Goal: Task Accomplishment & Management: Use online tool/utility

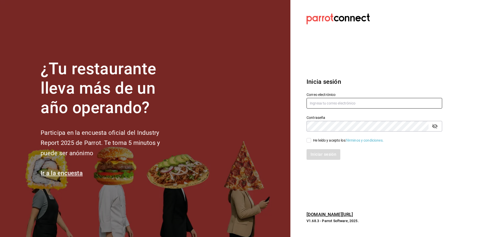
click at [377, 105] on input "text" at bounding box center [375, 103] width 136 height 11
click at [376, 105] on input "cofkiaurora" at bounding box center [375, 103] width 136 height 11
type input "cofkiaurora@gmail.com"
click at [310, 137] on div "He leído y acepto los Términos y condiciones." at bounding box center [375, 140] width 136 height 6
click at [309, 140] on input "He leído y acepto los Términos y condiciones." at bounding box center [309, 140] width 5 height 5
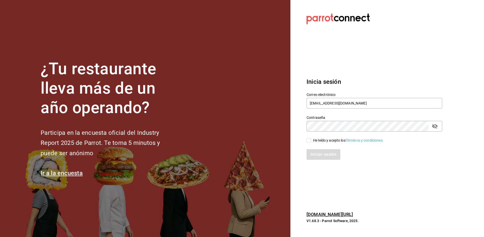
checkbox input "true"
click at [433, 128] on icon "passwordField" at bounding box center [435, 126] width 6 height 6
click at [320, 158] on button "Iniciar sesión" at bounding box center [324, 154] width 34 height 11
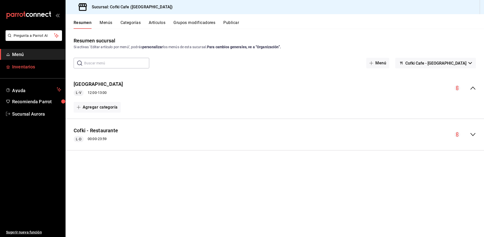
click at [10, 69] on span "mailbox folders" at bounding box center [8, 67] width 4 height 6
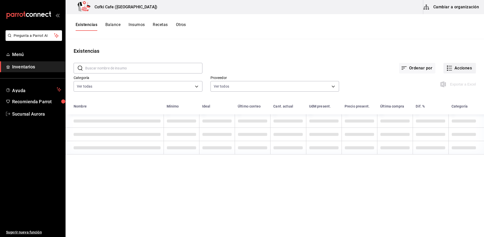
click at [462, 68] on button "Acciones" at bounding box center [459, 68] width 33 height 11
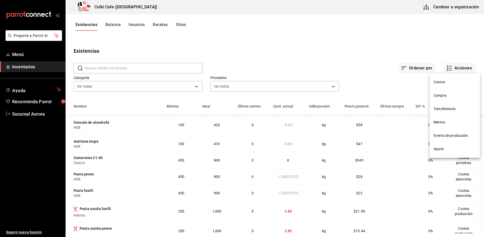
click at [447, 92] on li "Compra" at bounding box center [455, 95] width 50 height 13
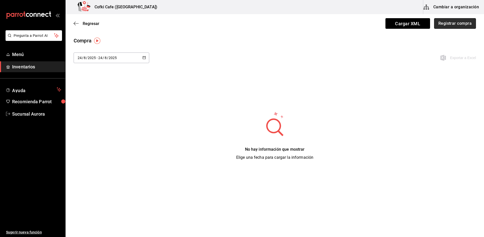
click at [450, 24] on button "Registrar compra" at bounding box center [455, 23] width 42 height 11
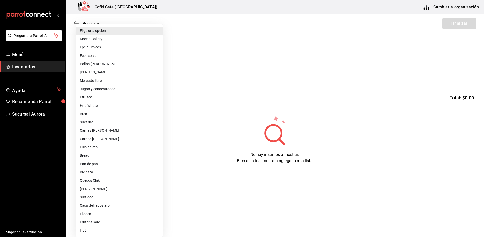
click at [119, 62] on body "Pregunta a Parrot AI Menú Inventarios Ayuda Recomienda Parrot Sucursal Aurora S…" at bounding box center [242, 104] width 484 height 208
click at [99, 169] on li "Divinata" at bounding box center [119, 172] width 87 height 8
type input "56cb1cbf-a939-4db0-af4e-7eb35537459e"
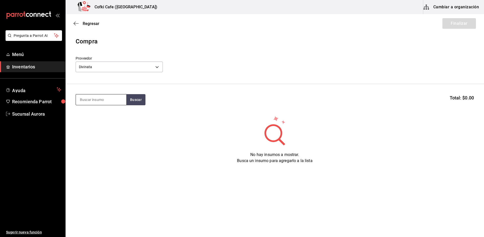
click at [100, 96] on input at bounding box center [101, 99] width 50 height 11
type input "p"
type input "elote"
click at [111, 125] on div "Pastel de elote Presentación - Divinata" at bounding box center [101, 116] width 50 height 19
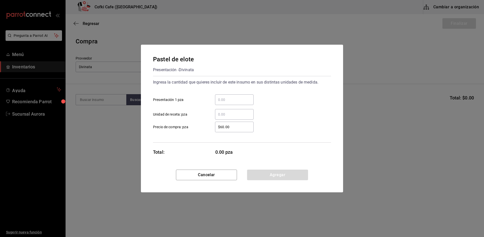
click at [221, 98] on input "​ Presentación 1 pza" at bounding box center [234, 100] width 39 height 6
type input "6"
click button "Agregar" at bounding box center [277, 174] width 61 height 11
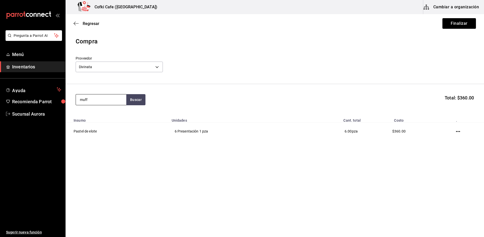
type input "muff"
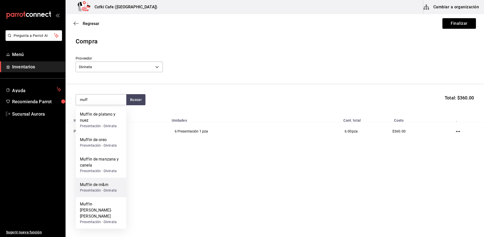
click at [100, 191] on div "Presentación - Divinata" at bounding box center [98, 190] width 37 height 5
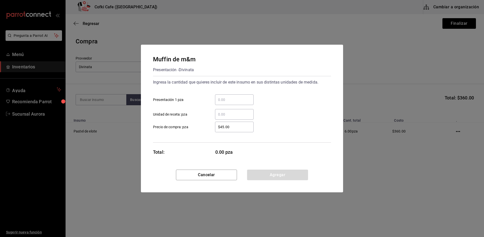
click at [237, 101] on input "​ Presentación 1 pza" at bounding box center [234, 100] width 39 height 6
type input "6"
click button "Agregar" at bounding box center [277, 174] width 61 height 11
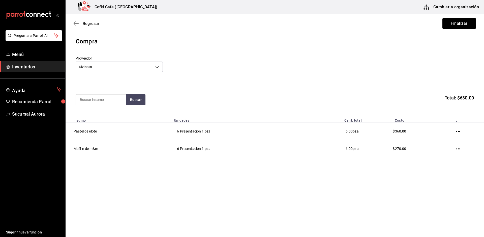
click at [103, 102] on input at bounding box center [101, 99] width 50 height 11
type input "platano"
click at [135, 96] on button "Buscar" at bounding box center [135, 99] width 19 height 11
click at [111, 125] on div "Presentación - Divinata" at bounding box center [101, 125] width 42 height 5
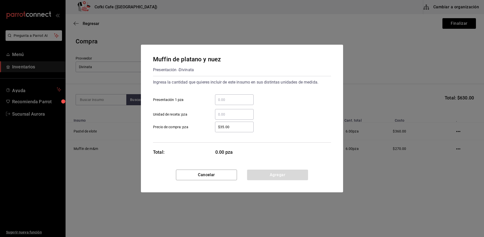
click at [232, 95] on div "​" at bounding box center [234, 99] width 39 height 11
click at [232, 97] on input "​ Presentación 1 pza" at bounding box center [234, 100] width 39 height 6
type input "6"
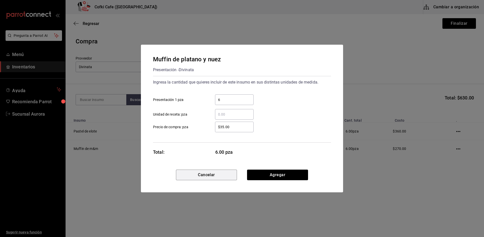
click button "Cancelar" at bounding box center [206, 174] width 61 height 11
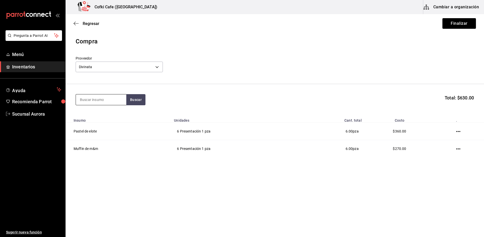
click at [107, 97] on input at bounding box center [101, 99] width 50 height 11
type input "plat"
click at [99, 120] on div "Muffin de platano y nuez" at bounding box center [101, 117] width 42 height 12
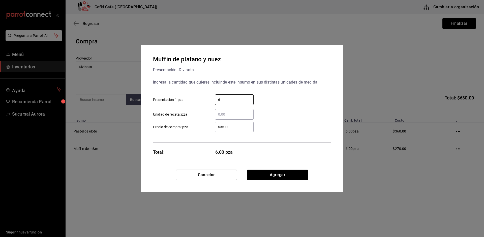
type input "6"
click button "Agregar" at bounding box center [277, 174] width 61 height 11
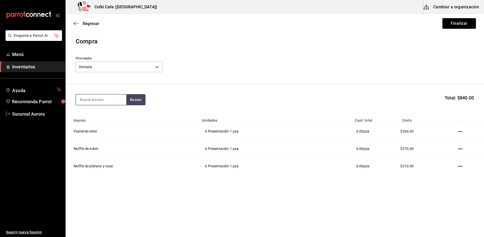
click at [97, 101] on input at bounding box center [101, 99] width 50 height 11
type input "coc"
click at [98, 115] on div "Muffin [PERSON_NAME]-[PERSON_NAME]" at bounding box center [101, 120] width 42 height 18
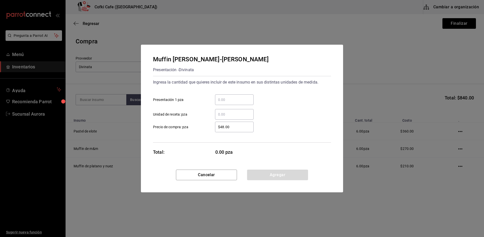
click at [227, 101] on input "​ Presentación 1 pza" at bounding box center [234, 100] width 39 height 6
type input "6"
click button "Agregar" at bounding box center [277, 174] width 61 height 11
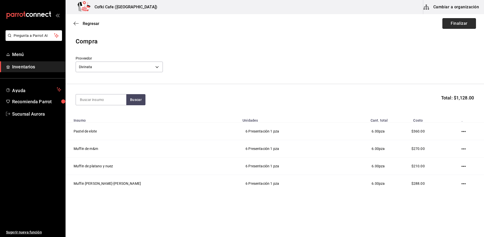
click at [461, 19] on button "Finalizar" at bounding box center [459, 23] width 34 height 11
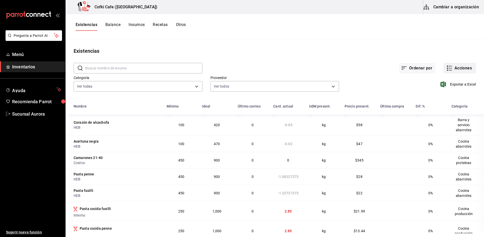
click at [455, 64] on button "Acciones" at bounding box center [459, 68] width 33 height 11
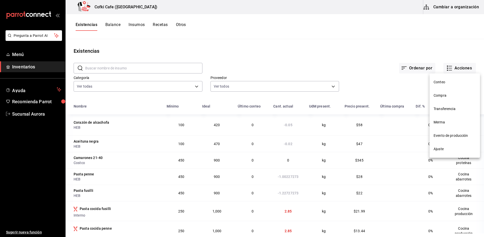
click at [444, 83] on span "Conteo" at bounding box center [455, 81] width 42 height 5
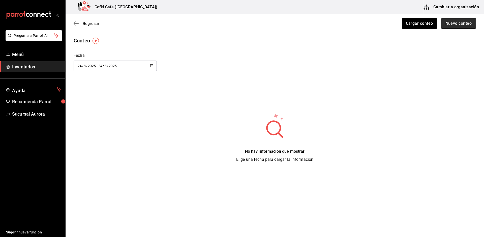
click at [469, 23] on button "Nuevo conteo" at bounding box center [458, 23] width 35 height 11
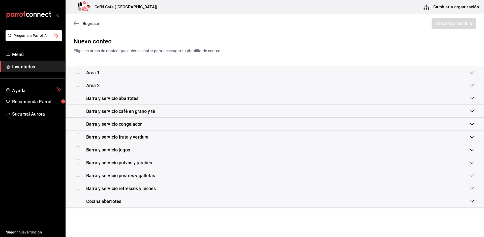
click at [80, 98] on input "checkbox" at bounding box center [78, 97] width 5 height 5
checkbox input "true"
click at [438, 23] on button "Descargar plantilla" at bounding box center [453, 23] width 45 height 11
click at [80, 110] on input "checkbox" at bounding box center [78, 110] width 5 height 5
checkbox input "true"
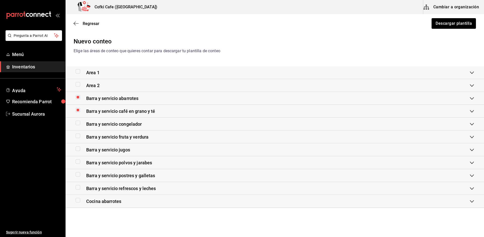
click at [77, 98] on input "checkbox" at bounding box center [78, 97] width 5 height 5
checkbox input "false"
click at [441, 24] on button "Descargar plantilla" at bounding box center [453, 23] width 45 height 11
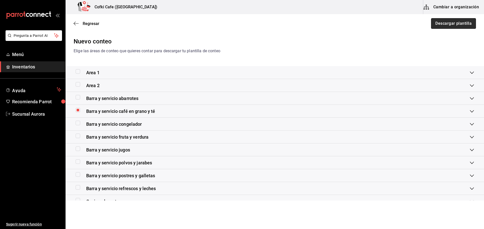
click at [458, 22] on button "Descargar plantilla" at bounding box center [453, 23] width 45 height 11
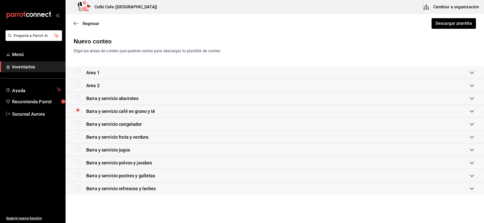
click at [77, 109] on input "checkbox" at bounding box center [78, 110] width 5 height 5
checkbox input "false"
click at [77, 123] on input "checkbox" at bounding box center [78, 123] width 5 height 5
click at [454, 21] on button "Descargar plantilla" at bounding box center [453, 23] width 45 height 11
click at [77, 122] on input "checkbox" at bounding box center [78, 123] width 5 height 5
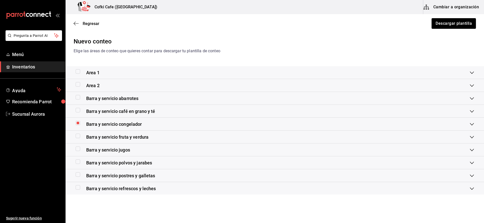
checkbox input "false"
click at [78, 137] on input "checkbox" at bounding box center [78, 135] width 5 height 5
click at [455, 27] on button "Descargar plantilla" at bounding box center [453, 23] width 45 height 11
click at [460, 26] on button "Descargar plantilla" at bounding box center [453, 23] width 45 height 11
click at [78, 135] on input "checkbox" at bounding box center [78, 135] width 5 height 5
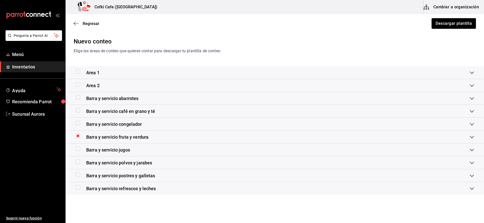
checkbox input "false"
click at [78, 148] on input "checkbox" at bounding box center [78, 148] width 5 height 5
click at [451, 23] on button "Descargar plantilla" at bounding box center [453, 23] width 45 height 11
click at [444, 26] on button "Descargar plantilla" at bounding box center [453, 23] width 45 height 11
click at [79, 147] on input "checkbox" at bounding box center [78, 148] width 5 height 5
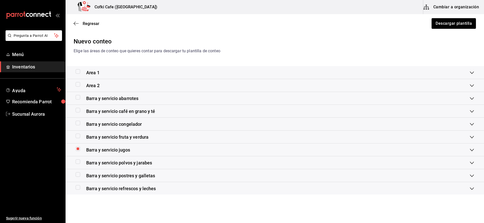
checkbox input "false"
click at [77, 159] on input "checkbox" at bounding box center [78, 161] width 5 height 5
click at [449, 29] on div "Regresar Descargar plantilla" at bounding box center [275, 23] width 419 height 19
click at [449, 22] on button "Descargar plantilla" at bounding box center [453, 23] width 45 height 11
click at [78, 160] on input "checkbox" at bounding box center [78, 161] width 5 height 5
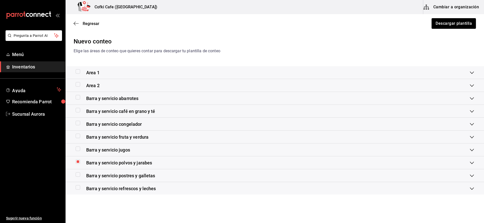
checkbox input "false"
click at [81, 175] on label at bounding box center [79, 174] width 7 height 5
click at [80, 175] on input "checkbox" at bounding box center [78, 174] width 5 height 5
click at [448, 20] on button "Descargar plantilla" at bounding box center [453, 23] width 45 height 11
click at [441, 26] on button "Descargar plantilla" at bounding box center [453, 23] width 45 height 11
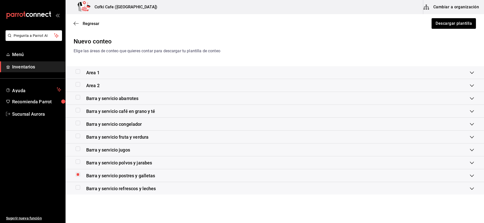
click at [77, 174] on input "checkbox" at bounding box center [78, 174] width 5 height 5
checkbox input "false"
click at [77, 190] on div "Barra y servicio refrescos y leches" at bounding box center [116, 188] width 80 height 7
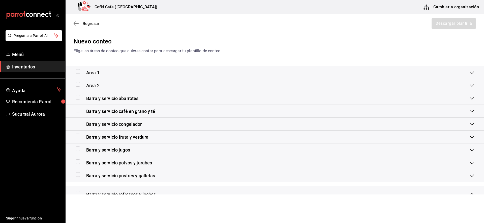
scroll to position [50, 0]
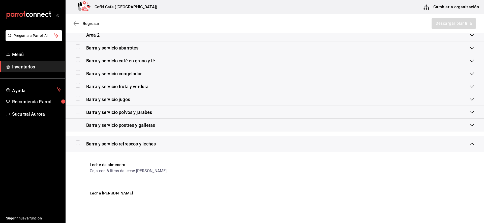
click at [78, 142] on input "checkbox" at bounding box center [78, 142] width 5 height 5
click at [95, 143] on span "Barra y servicio refrescos y leches" at bounding box center [121, 143] width 70 height 7
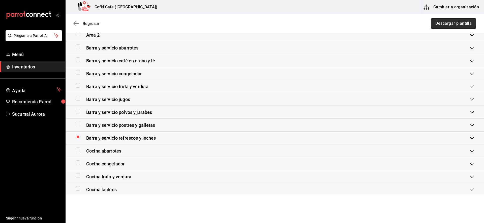
click at [459, 24] on button "Descargar plantilla" at bounding box center [453, 23] width 45 height 11
click at [77, 137] on input "checkbox" at bounding box center [78, 136] width 5 height 5
checkbox input "false"
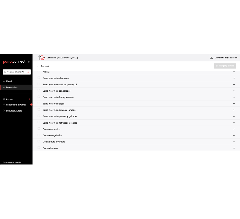
scroll to position [120, 0]
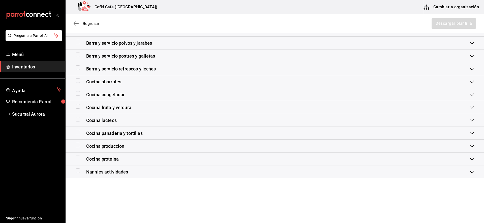
click at [78, 172] on input "checkbox" at bounding box center [78, 170] width 5 height 5
checkbox input "true"
click at [444, 22] on button "Descargar plantilla" at bounding box center [453, 23] width 45 height 11
click at [21, 67] on span "Inventarios" at bounding box center [36, 66] width 49 height 7
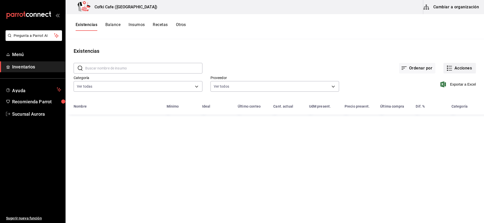
click at [453, 69] on button "Acciones" at bounding box center [459, 68] width 33 height 11
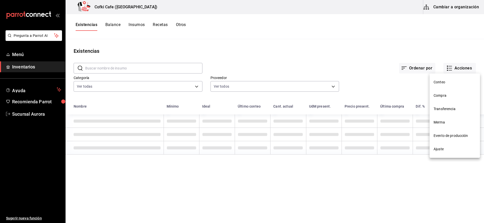
click at [444, 82] on span "Conteo" at bounding box center [455, 81] width 42 height 5
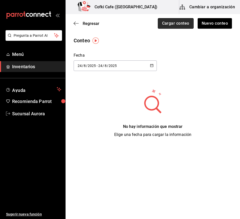
click at [177, 21] on button "Cargar conteo" at bounding box center [176, 23] width 36 height 11
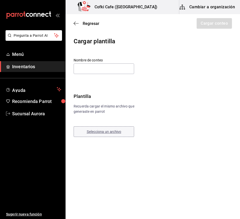
click at [102, 129] on button "Selecciona un archivo" at bounding box center [104, 132] width 61 height 11
click at [107, 71] on input "text" at bounding box center [104, 69] width 61 height 11
paste input "conteo Abarrotes [DATE]"
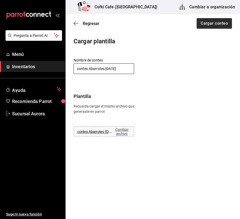
type input "conteo Abarrotes [DATE]"
click at [215, 23] on button "Cargar conteo" at bounding box center [214, 23] width 36 height 11
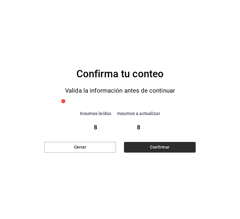
click at [154, 148] on button "Confirmar" at bounding box center [160, 147] width 72 height 11
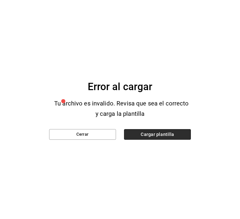
click at [146, 136] on span "Cargar plantilla" at bounding box center [157, 134] width 67 height 11
click at [0, 0] on input "Cargar plantilla" at bounding box center [0, 0] width 0 height 0
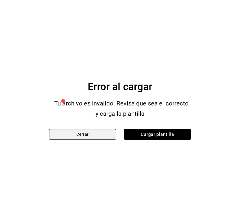
click at [89, 134] on button "Cerrar" at bounding box center [82, 134] width 67 height 11
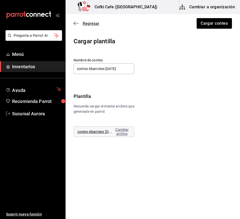
click at [82, 24] on span "Regresar" at bounding box center [87, 23] width 26 height 5
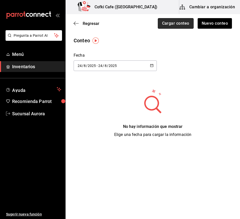
click at [182, 22] on button "Cargar conteo" at bounding box center [176, 23] width 36 height 11
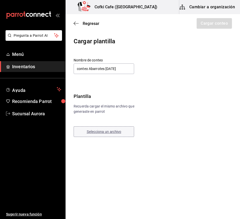
type input "conteo Abarrotes [DATE]"
click at [121, 133] on button "Selecciona un archivo" at bounding box center [104, 132] width 61 height 11
click at [220, 26] on button "Cargar conteo" at bounding box center [214, 23] width 36 height 11
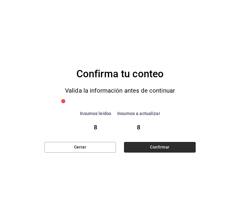
click at [151, 147] on button "Confirmar" at bounding box center [160, 147] width 72 height 11
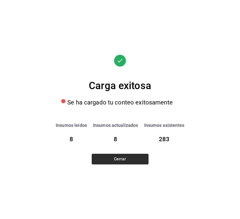
click at [122, 159] on button "Cerrar" at bounding box center [120, 159] width 57 height 11
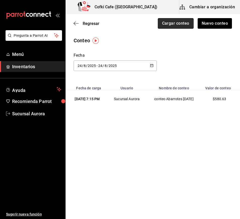
click at [165, 23] on button "Cargar conteo" at bounding box center [176, 23] width 36 height 11
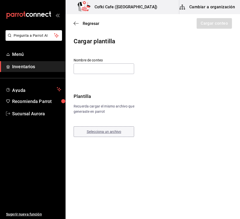
click at [107, 134] on button "Selecciona un archivo" at bounding box center [104, 132] width 61 height 11
click at [106, 70] on input "text" at bounding box center [104, 69] width 61 height 11
paste input "conteo Act Nannies [DATE]"
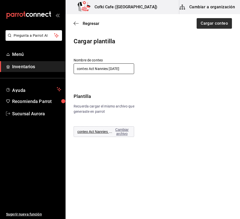
type input "conteo Act Nannies [DATE]"
click at [216, 23] on button "Cargar conteo" at bounding box center [214, 23] width 36 height 11
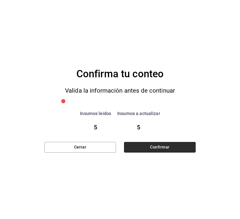
click at [142, 149] on button "Confirmar" at bounding box center [160, 147] width 72 height 11
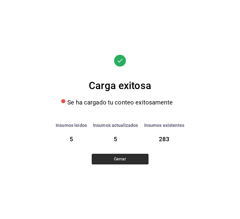
click at [123, 162] on button "Cerrar" at bounding box center [120, 159] width 57 height 11
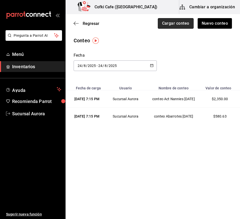
click at [180, 24] on button "Cargar conteo" at bounding box center [176, 23] width 36 height 11
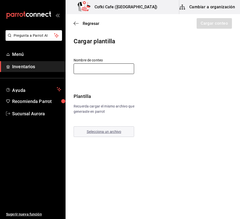
click at [79, 74] on input "text" at bounding box center [104, 69] width 61 height 11
click at [101, 72] on input "text" at bounding box center [104, 69] width 61 height 11
click at [100, 133] on span "Selecciona un archivo" at bounding box center [104, 132] width 35 height 4
click at [116, 68] on input "text" at bounding box center [104, 69] width 61 height 11
paste input "conteo cafe en grano y te [DATE]"
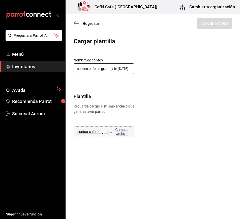
scroll to position [0, 5]
type input "conteo cafe en grano y te [DATE]"
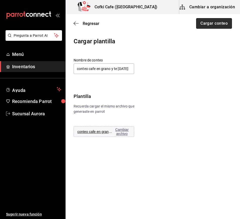
scroll to position [0, 0]
click at [208, 24] on button "Cargar conteo" at bounding box center [214, 23] width 36 height 11
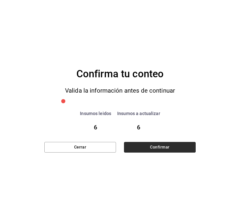
click at [144, 149] on button "Confirmar" at bounding box center [160, 147] width 72 height 11
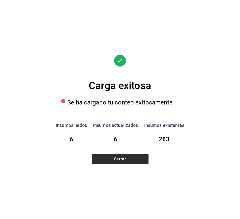
click at [129, 156] on button "Cerrar" at bounding box center [120, 159] width 57 height 11
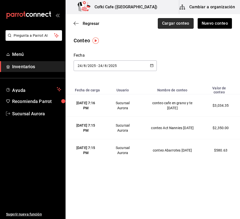
click at [179, 24] on button "Cargar conteo" at bounding box center [176, 23] width 36 height 11
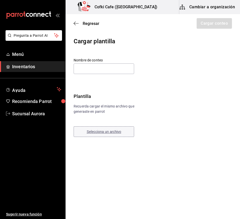
click at [102, 136] on button "Selecciona un archivo" at bounding box center [104, 132] width 61 height 11
click at [103, 67] on input "text" at bounding box center [104, 69] width 61 height 11
paste input "conteo Cangelador [DATE]"
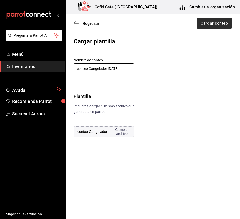
type input "conteo Cangelador [DATE]"
click at [212, 22] on button "Cargar conteo" at bounding box center [214, 23] width 36 height 11
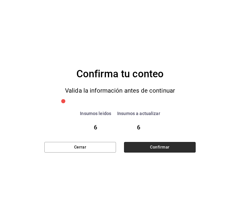
click at [163, 146] on button "Confirmar" at bounding box center [160, 147] width 72 height 11
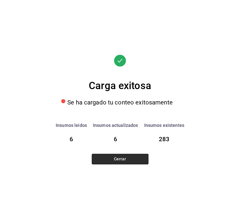
click at [116, 159] on button "Cerrar" at bounding box center [120, 159] width 57 height 11
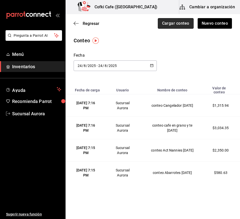
click at [176, 22] on button "Cargar conteo" at bounding box center [176, 23] width 36 height 11
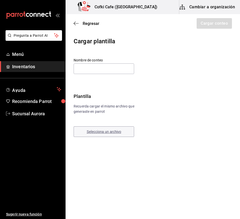
click at [97, 131] on span "Selecciona un archivo" at bounding box center [104, 132] width 35 height 4
click at [124, 65] on input "text" at bounding box center [104, 69] width 61 height 11
paste input "conteo Fruta y verdura [DATE]"
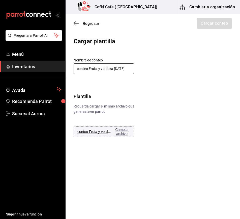
scroll to position [0, 2]
type input "conteo Fruta y verdura [DATE]"
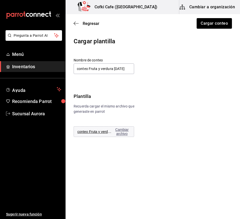
scroll to position [0, 0]
drag, startPoint x: 184, startPoint y: 37, endPoint x: 217, endPoint y: 27, distance: 33.8
click at [185, 37] on main "Regresar Cargar conteo Cargar plantilla Nombre de conteo conteo Fruta y verdura…" at bounding box center [153, 76] width 174 height 124
click at [220, 25] on button "Cargar conteo" at bounding box center [214, 23] width 36 height 11
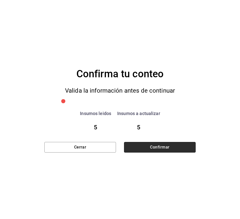
click at [145, 148] on button "Confirmar" at bounding box center [160, 147] width 72 height 11
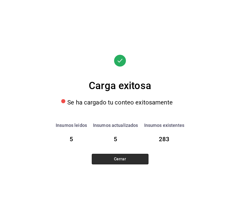
click at [104, 156] on button "Cerrar" at bounding box center [120, 159] width 57 height 11
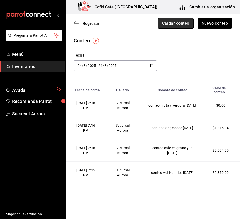
click at [176, 22] on button "Cargar conteo" at bounding box center [176, 23] width 36 height 11
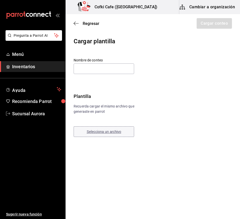
click at [117, 130] on span "Selecciona un archivo" at bounding box center [104, 132] width 35 height 4
click at [111, 71] on input "text" at bounding box center [104, 69] width 61 height 11
paste input "conteo Jugos [DATE]"
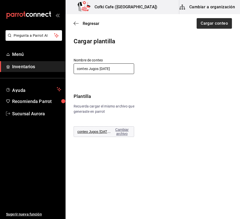
type input "conteo Jugos [DATE]"
click at [208, 27] on button "Cargar conteo" at bounding box center [214, 23] width 36 height 11
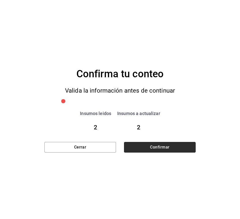
click at [162, 148] on button "Confirmar" at bounding box center [160, 147] width 72 height 11
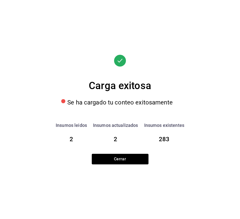
click at [114, 166] on div "Carga exitosa Se ha cargado tu conteo exitosamente Insumos leidos 2 Insumos act…" at bounding box center [119, 109] width 151 height 219
click at [122, 153] on div "Carga exitosa Se ha cargado tu conteo exitosamente Insumos leidos 2 Insumos act…" at bounding box center [119, 110] width 151 height 110
click at [123, 159] on button "Cerrar" at bounding box center [120, 159] width 57 height 11
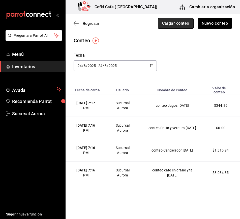
click at [167, 19] on button "Cargar conteo" at bounding box center [176, 23] width 36 height 11
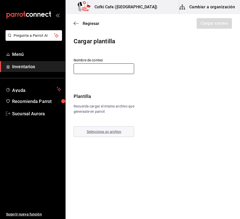
click at [102, 72] on input "text" at bounding box center [104, 69] width 61 height 11
type input "conteo Polvos y jarabes [DATE]"
click at [113, 135] on button "Selecciona un archivo" at bounding box center [104, 132] width 61 height 11
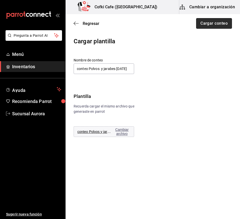
click at [221, 22] on button "Cargar conteo" at bounding box center [214, 23] width 36 height 11
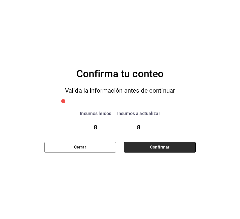
click at [150, 145] on button "Confirmar" at bounding box center [160, 147] width 72 height 11
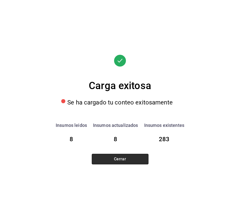
click at [133, 158] on button "Cerrar" at bounding box center [120, 159] width 57 height 11
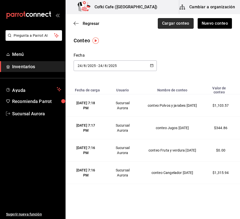
click at [161, 26] on button "Cargar conteo" at bounding box center [176, 23] width 36 height 11
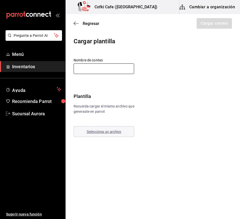
click at [123, 67] on input "text" at bounding box center [104, 69] width 61 height 11
type input "conteo Postres [DATE]"
click at [110, 133] on span "Selecciona un archivo" at bounding box center [104, 132] width 35 height 4
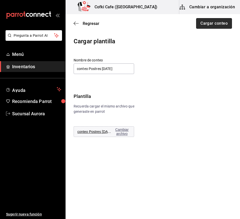
click at [212, 20] on button "Cargar conteo" at bounding box center [214, 23] width 36 height 11
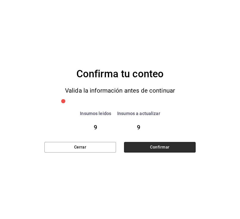
click at [154, 150] on button "Confirmar" at bounding box center [160, 147] width 72 height 11
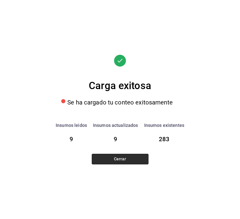
click at [137, 158] on button "Cerrar" at bounding box center [120, 159] width 57 height 11
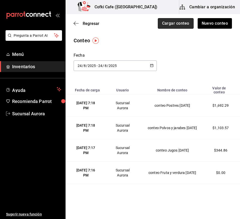
click at [167, 26] on button "Cargar conteo" at bounding box center [176, 23] width 36 height 11
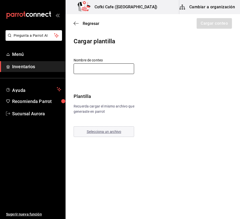
click at [118, 70] on input "text" at bounding box center [104, 69] width 61 height 11
type input "conteo Refrescos y leches08-24-2025"
click at [103, 131] on span "Selecciona un archivo" at bounding box center [104, 132] width 35 height 4
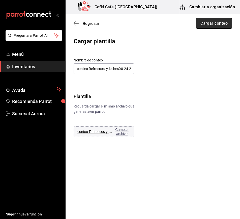
click at [206, 25] on button "Cargar conteo" at bounding box center [214, 23] width 36 height 11
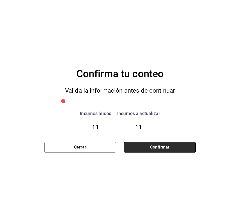
click at [167, 150] on button "Confirmar" at bounding box center [160, 147] width 72 height 11
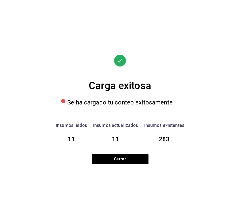
click at [137, 152] on div "Carga exitosa Se ha cargado tu conteo exitosamente [PERSON_NAME] leidos 11 Insu…" at bounding box center [119, 110] width 151 height 110
drag, startPoint x: 137, startPoint y: 156, endPoint x: 197, endPoint y: 87, distance: 91.6
click at [137, 157] on button "Cerrar" at bounding box center [120, 159] width 57 height 11
